Goal: Task Accomplishment & Management: Manage account settings

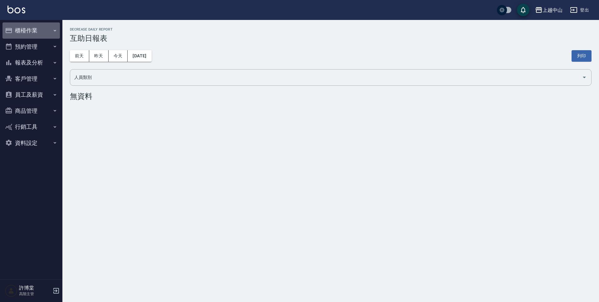
click at [36, 28] on button "櫃檯作業" at bounding box center [30, 30] width 57 height 16
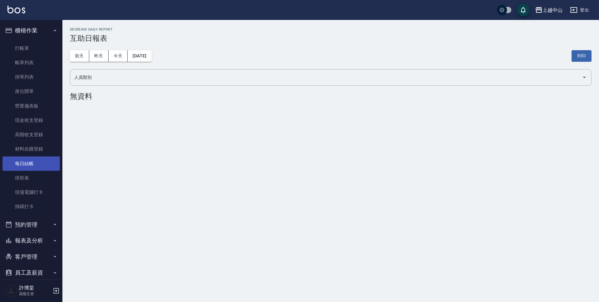
click at [35, 167] on link "每日結帳" at bounding box center [30, 164] width 57 height 14
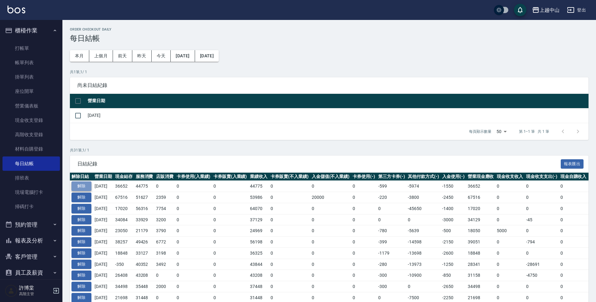
click at [84, 185] on button "解除" at bounding box center [81, 187] width 20 height 10
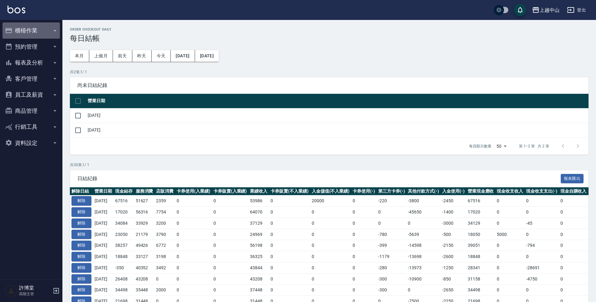
click at [39, 26] on button "櫃檯作業" at bounding box center [30, 30] width 57 height 16
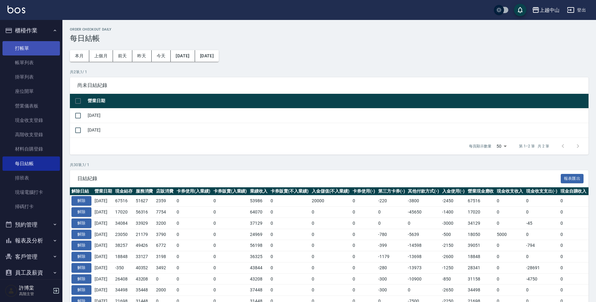
click at [36, 50] on link "打帳單" at bounding box center [30, 48] width 57 height 14
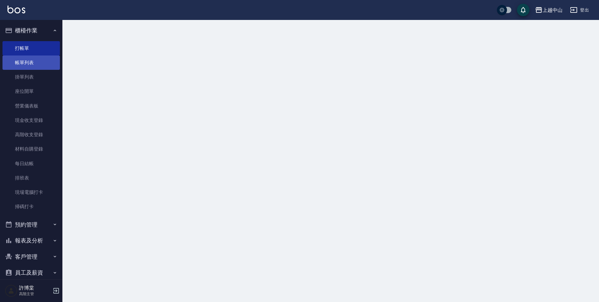
click at [41, 61] on link "帳單列表" at bounding box center [30, 63] width 57 height 14
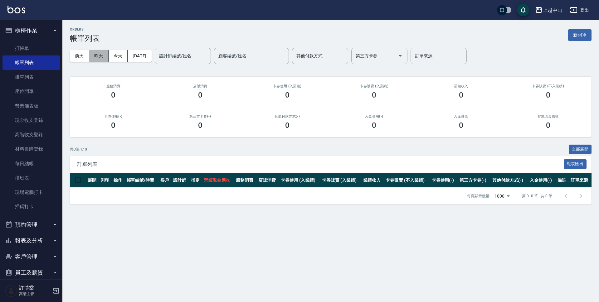
click at [103, 57] on button "昨天" at bounding box center [98, 56] width 19 height 12
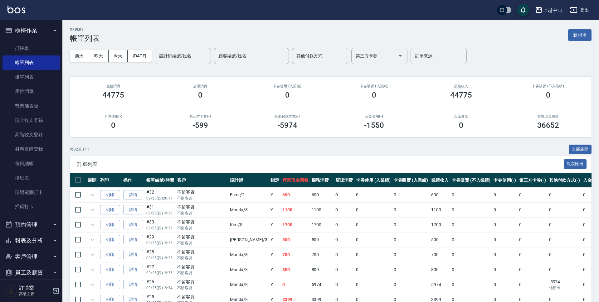
click at [188, 56] on div "設計師編號/姓名 設計師編號/姓名" at bounding box center [183, 56] width 56 height 17
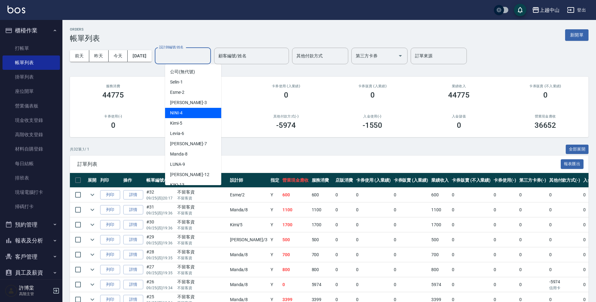
click at [202, 108] on div "NINI -4" at bounding box center [193, 113] width 56 height 10
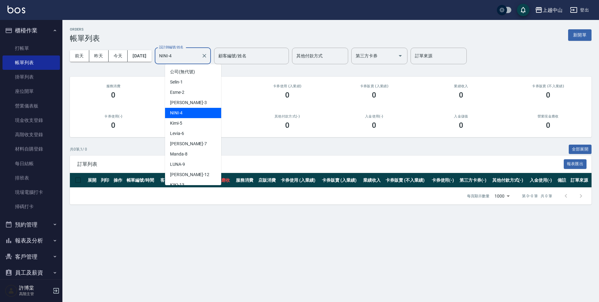
click at [197, 53] on input "NINI-4" at bounding box center [178, 56] width 41 height 11
click at [202, 105] on div "Betty -3" at bounding box center [193, 103] width 56 height 10
type input "Betty-3"
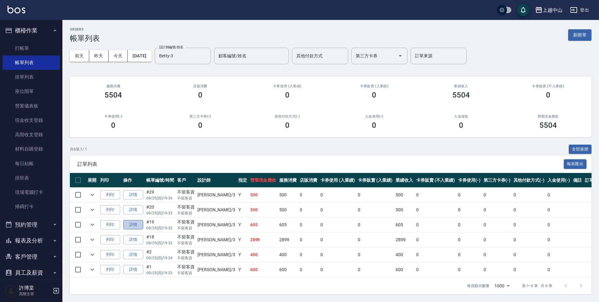
click at [136, 227] on link "詳情" at bounding box center [133, 225] width 20 height 10
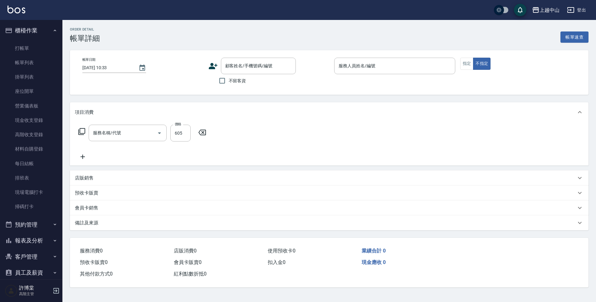
type input "2025/09/25 19:32"
checkbox input "true"
type input "Betty-3"
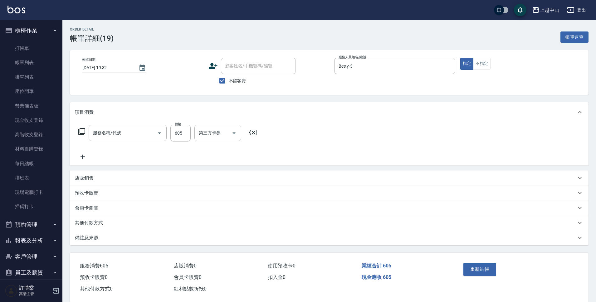
type input "森精萃角質調理髮浴(307)"
click at [183, 132] on input "605" at bounding box center [180, 133] width 20 height 17
type input "650"
click at [466, 266] on button "重新結帳" at bounding box center [480, 269] width 33 height 13
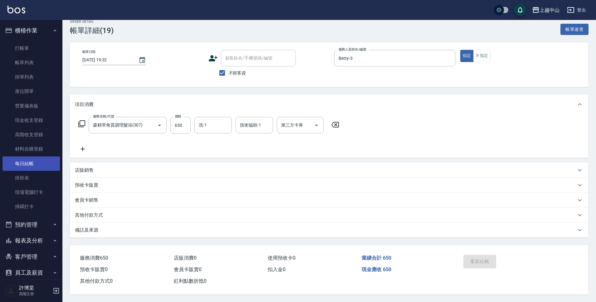
click at [43, 160] on link "每日結帳" at bounding box center [30, 164] width 57 height 14
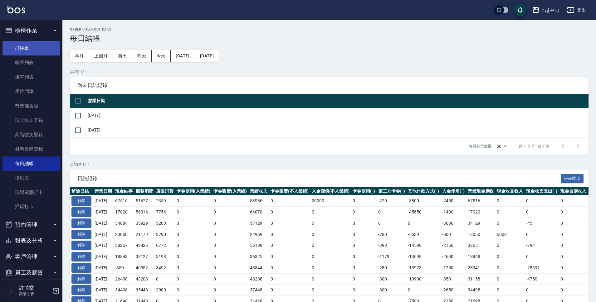
click at [37, 41] on link "打帳單" at bounding box center [30, 48] width 57 height 14
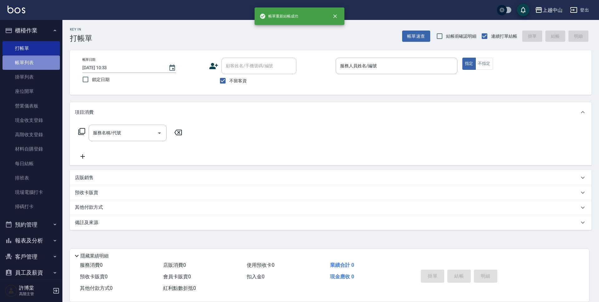
click at [37, 56] on link "帳單列表" at bounding box center [30, 63] width 57 height 14
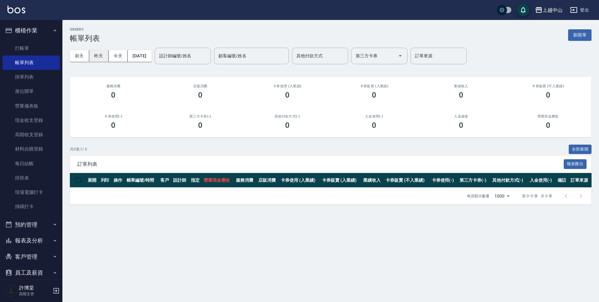
click at [103, 54] on button "昨天" at bounding box center [98, 56] width 19 height 12
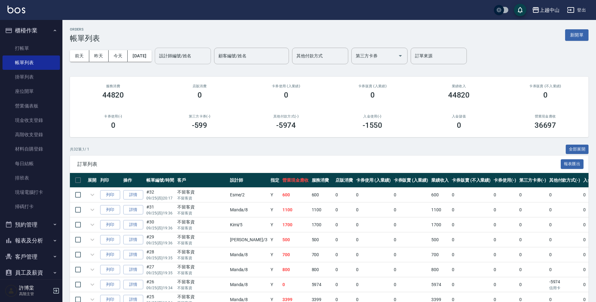
click at [205, 58] on input "設計師編號/姓名" at bounding box center [183, 56] width 51 height 11
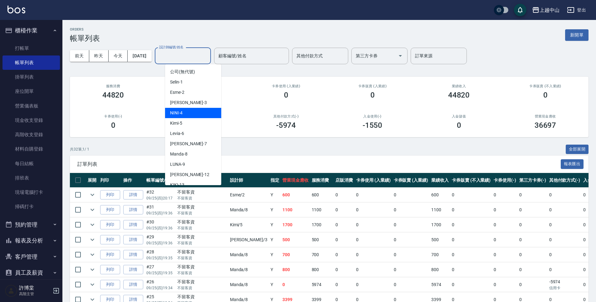
click at [195, 108] on div "NINI -4" at bounding box center [193, 113] width 56 height 10
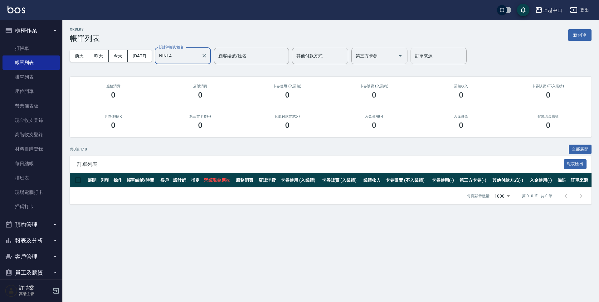
click at [197, 52] on input "NINI-4" at bounding box center [178, 56] width 41 height 11
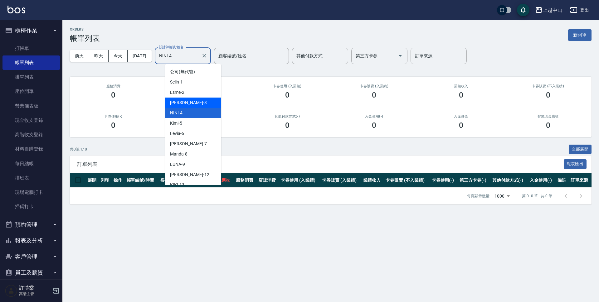
click at [194, 101] on div "Betty -3" at bounding box center [193, 103] width 56 height 10
type input "Betty-3"
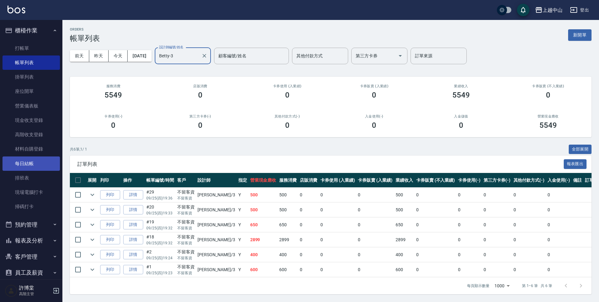
click at [37, 161] on link "每日結帳" at bounding box center [30, 164] width 57 height 14
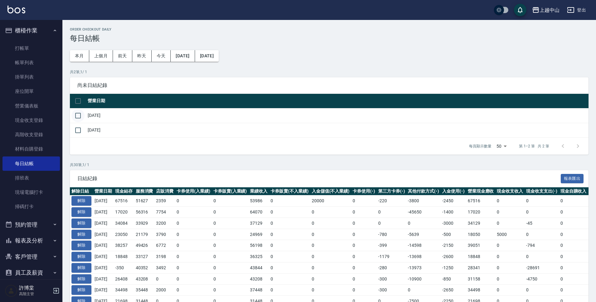
click at [80, 119] on input "checkbox" at bounding box center [77, 115] width 13 height 13
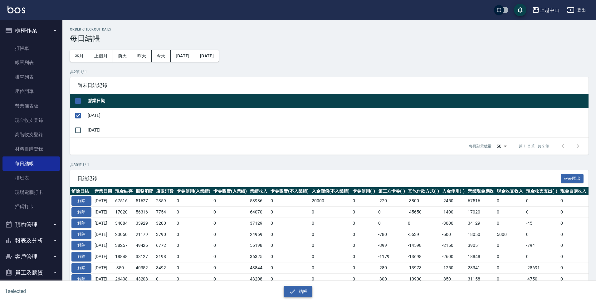
click at [297, 289] on button "結帳" at bounding box center [298, 292] width 29 height 12
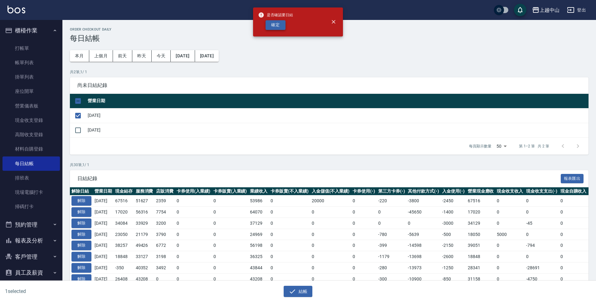
click at [277, 23] on button "確定" at bounding box center [276, 25] width 20 height 10
checkbox input "false"
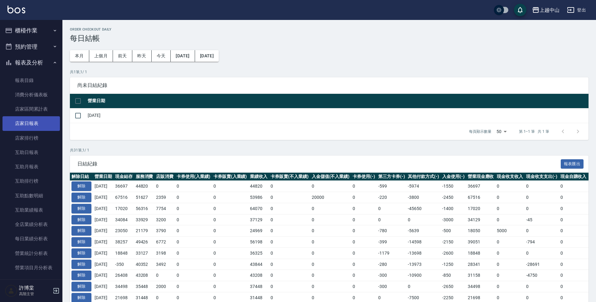
click at [44, 122] on link "店家日報表" at bounding box center [30, 123] width 57 height 14
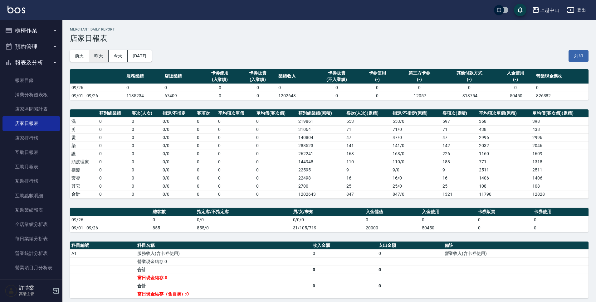
click at [101, 56] on button "昨天" at bounding box center [98, 56] width 19 height 12
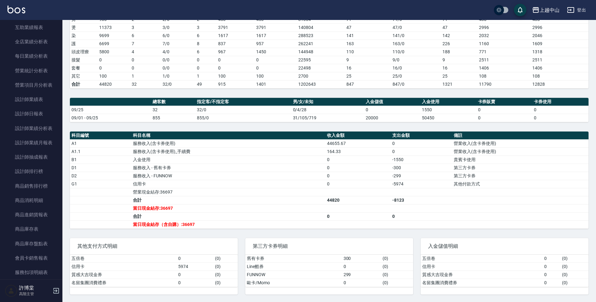
scroll to position [184, 0]
click at [47, 115] on link "設計師日報表" at bounding box center [30, 113] width 57 height 14
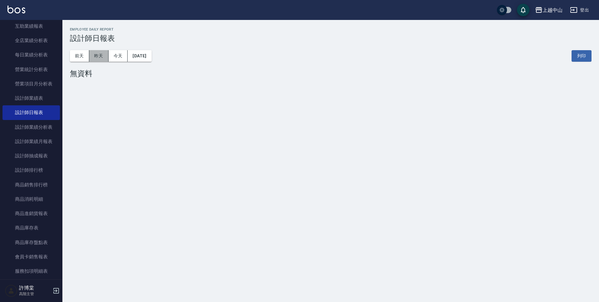
click at [99, 60] on button "昨天" at bounding box center [98, 56] width 19 height 12
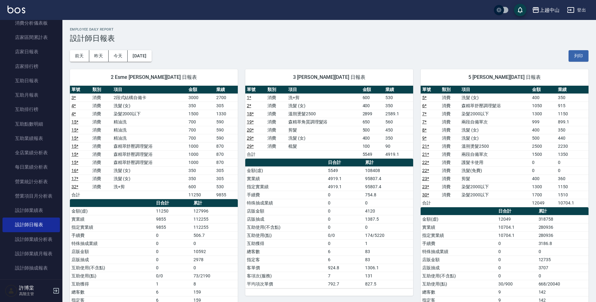
scroll to position [67, 0]
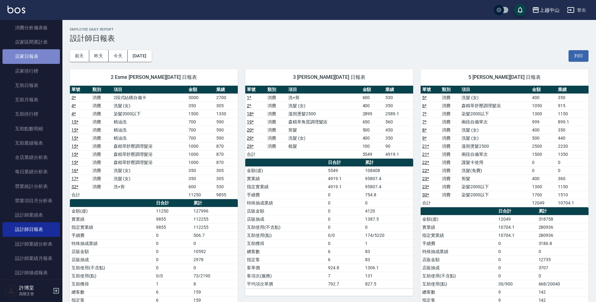
click at [37, 51] on link "店家日報表" at bounding box center [30, 56] width 57 height 14
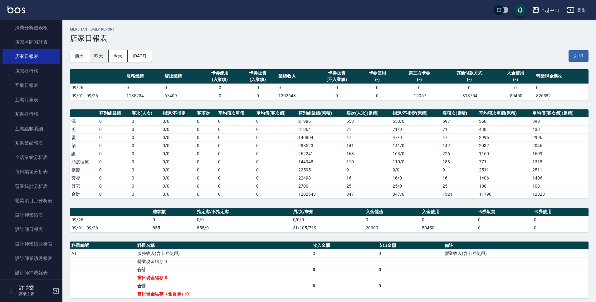
click at [101, 59] on button "昨天" at bounding box center [98, 56] width 19 height 12
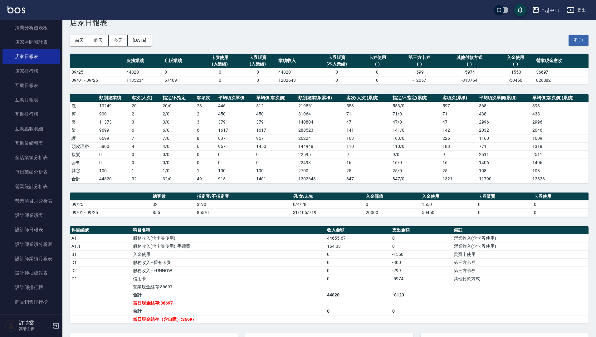
scroll to position [11, 0]
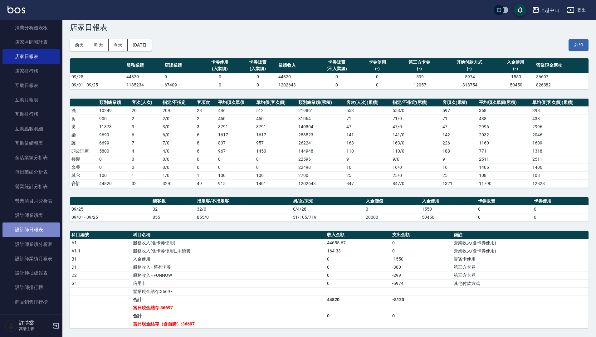
click at [51, 232] on link "設計師日報表" at bounding box center [30, 230] width 57 height 14
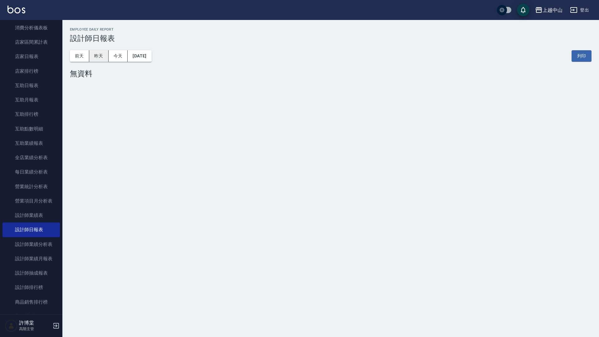
click at [101, 57] on button "昨天" at bounding box center [98, 56] width 19 height 12
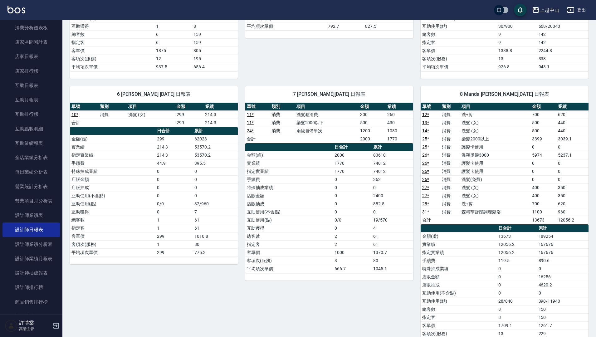
scroll to position [282, 0]
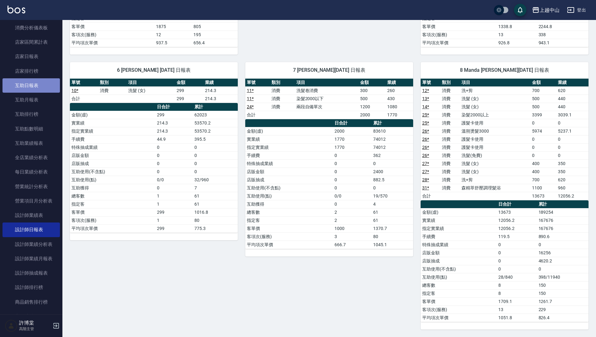
click at [37, 88] on link "互助日報表" at bounding box center [30, 85] width 57 height 14
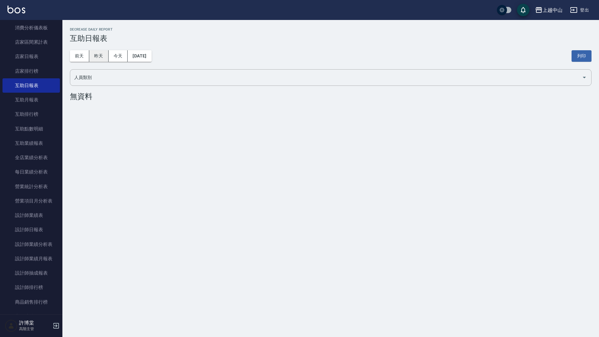
click at [103, 58] on button "昨天" at bounding box center [98, 56] width 19 height 12
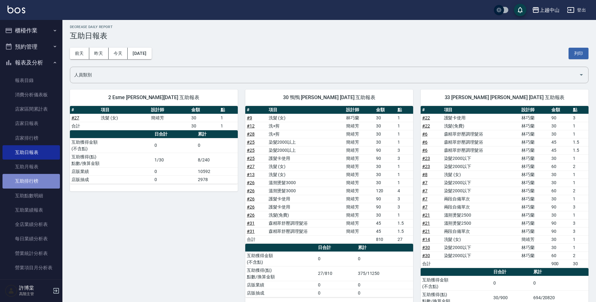
click at [50, 185] on link "互助排行榜" at bounding box center [30, 181] width 57 height 14
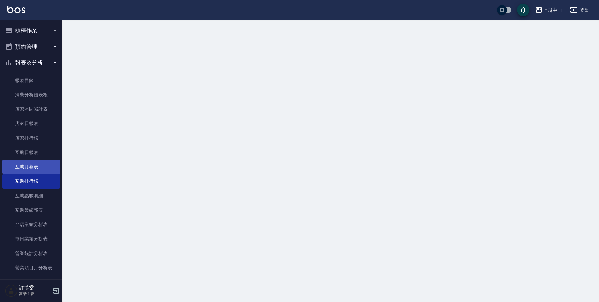
click at [49, 169] on link "互助月報表" at bounding box center [30, 167] width 57 height 14
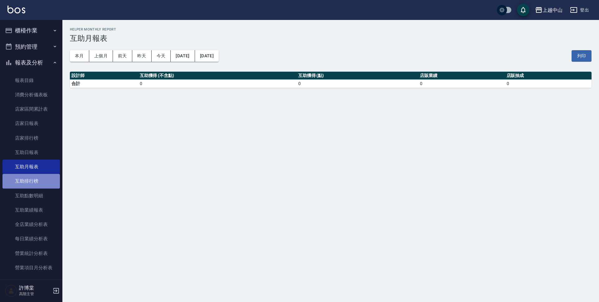
click at [34, 176] on link "互助排行榜" at bounding box center [30, 181] width 57 height 14
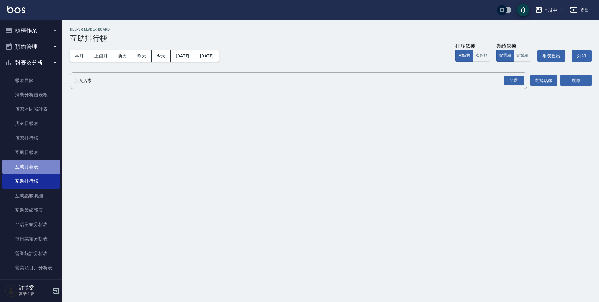
click at [34, 171] on link "互助月報表" at bounding box center [30, 167] width 57 height 14
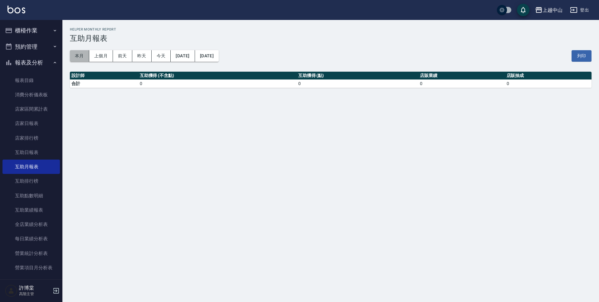
click at [76, 56] on button "本月" at bounding box center [79, 56] width 19 height 12
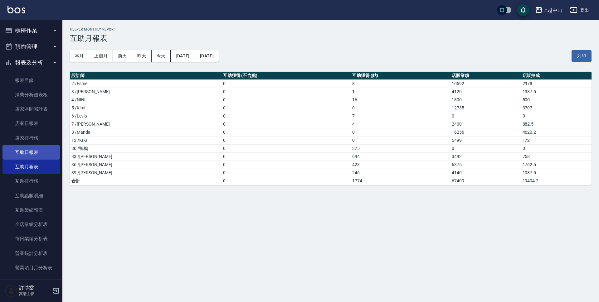
click at [27, 151] on link "互助日報表" at bounding box center [30, 152] width 57 height 14
